Goal: Task Accomplishment & Management: Manage account settings

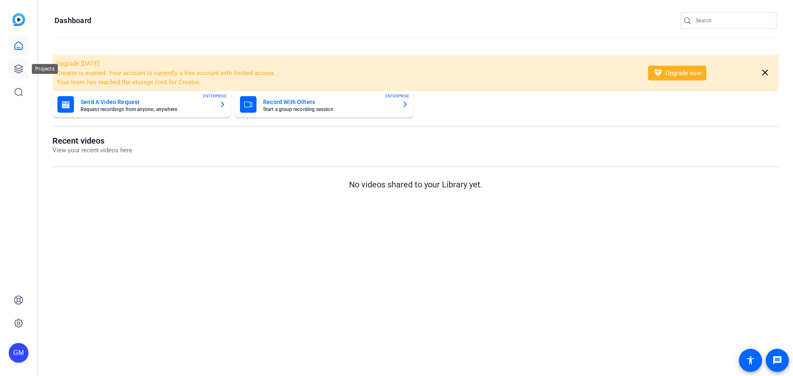
click at [15, 71] on icon at bounding box center [19, 69] width 10 height 10
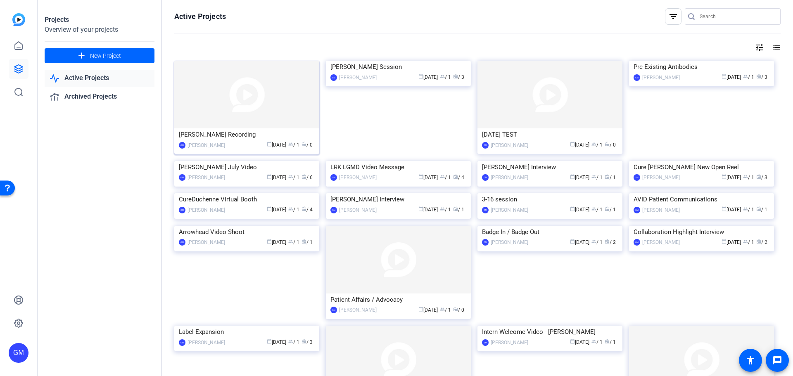
click at [230, 98] on img at bounding box center [246, 95] width 145 height 68
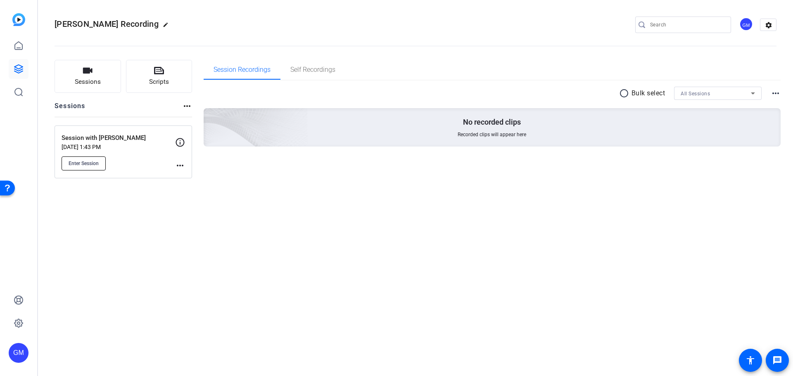
click at [82, 169] on button "Enter Session" at bounding box center [84, 164] width 44 height 14
click at [175, 163] on mat-icon "more_horiz" at bounding box center [180, 166] width 10 height 10
click at [183, 176] on span "Edit Session" at bounding box center [201, 178] width 38 height 10
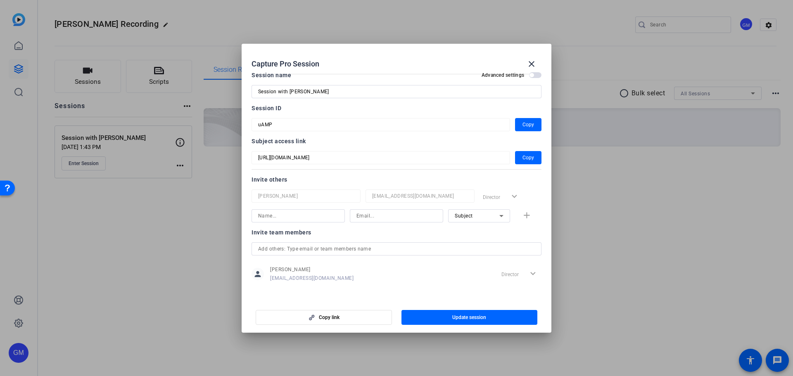
scroll to position [11, 0]
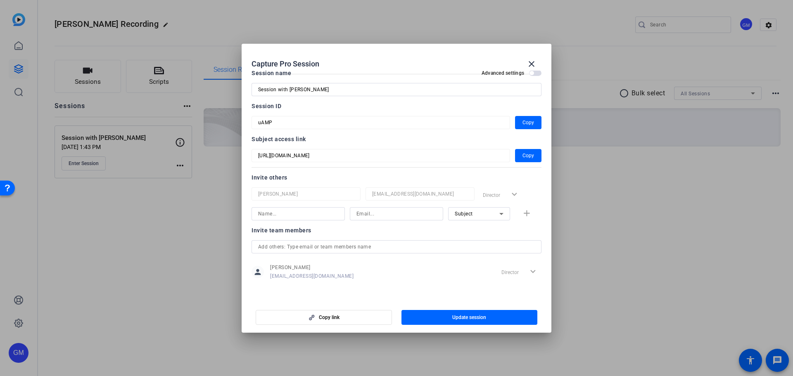
click at [291, 216] on input at bounding box center [298, 214] width 80 height 10
type input "M"
type input "[PERSON_NAME]"
click at [380, 214] on input at bounding box center [397, 214] width 80 height 10
paste input "[EMAIL_ADDRESS][DOMAIN_NAME]"
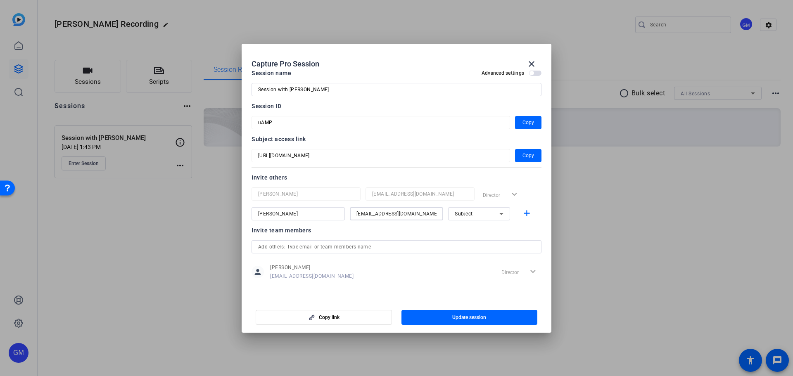
type input "[EMAIL_ADDRESS][DOMAIN_NAME]"
click at [497, 216] on icon at bounding box center [502, 214] width 10 height 10
click at [477, 233] on span "Collaborator" at bounding box center [466, 231] width 30 height 10
click at [472, 317] on span "Update session" at bounding box center [469, 317] width 34 height 7
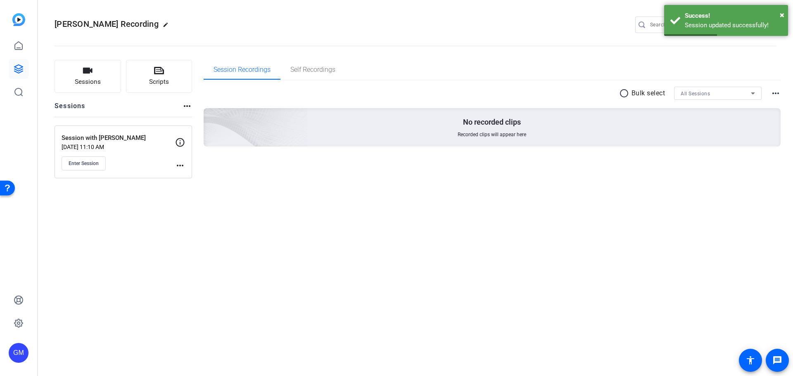
click at [189, 164] on div "Session with [PERSON_NAME] [DATE] 11:10 AM Enter Session more_horiz" at bounding box center [124, 152] width 138 height 53
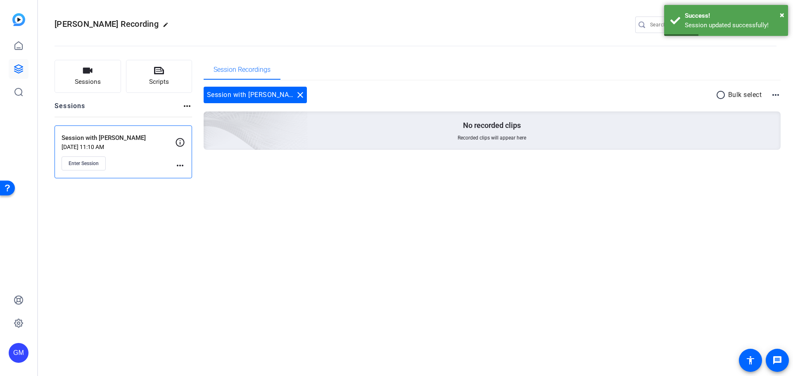
click at [181, 167] on mat-icon "more_horiz" at bounding box center [180, 166] width 10 height 10
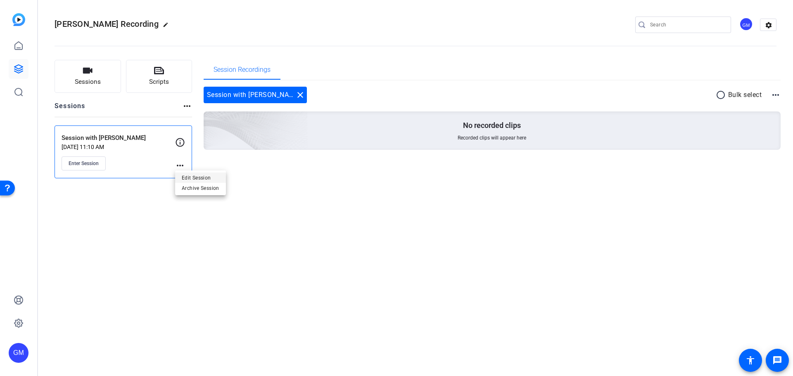
click at [196, 179] on span "Edit Session" at bounding box center [201, 178] width 38 height 10
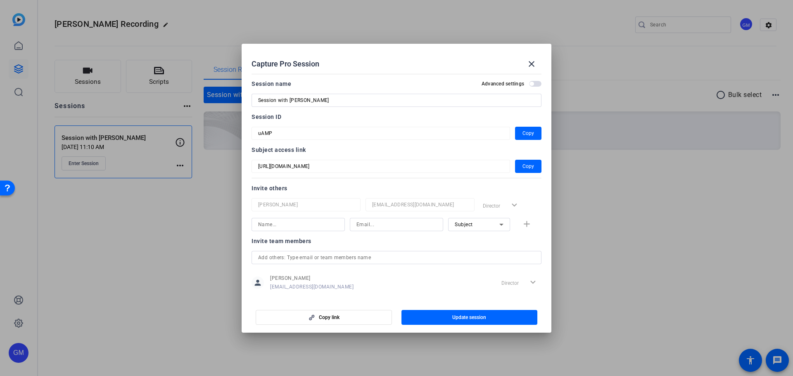
click at [278, 226] on input at bounding box center [298, 225] width 80 height 10
type input "[PERSON_NAME]"
click at [373, 226] on input at bounding box center [397, 225] width 80 height 10
paste input "[EMAIL_ADDRESS][DOMAIN_NAME]"
type input "[EMAIL_ADDRESS][DOMAIN_NAME]"
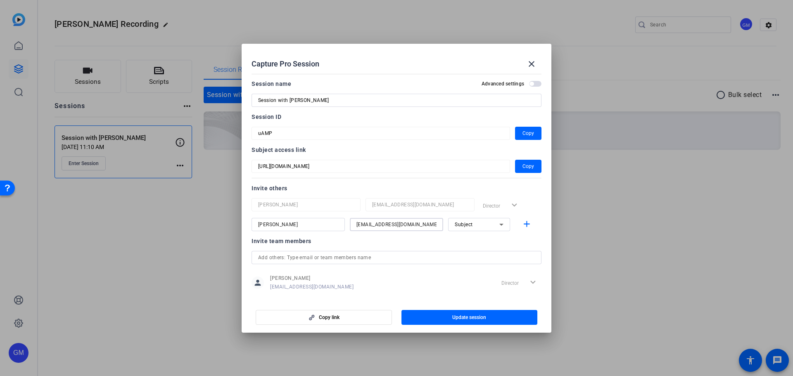
click at [488, 219] on mat-select "Subject" at bounding box center [479, 224] width 49 height 10
click at [486, 258] on mat-option "Watcher" at bounding box center [475, 254] width 62 height 13
click at [522, 226] on mat-icon "add" at bounding box center [527, 224] width 10 height 10
click at [631, 227] on div at bounding box center [396, 188] width 793 height 376
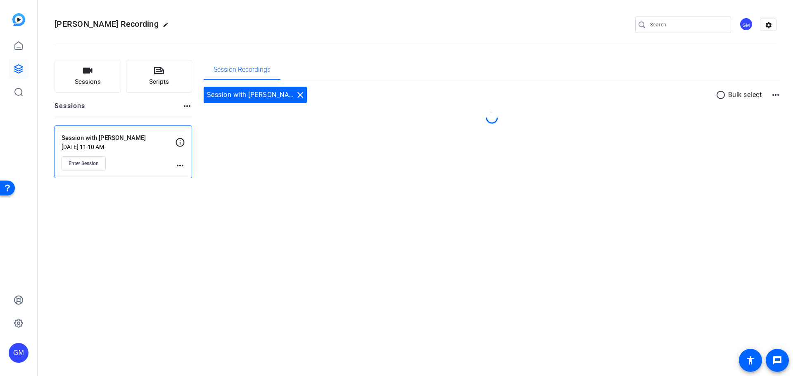
click at [631, 227] on div "[PERSON_NAME] Recording edit GM settings Sessions Scripts Sessions more_horiz S…" at bounding box center [415, 188] width 755 height 376
